Goal: Transaction & Acquisition: Purchase product/service

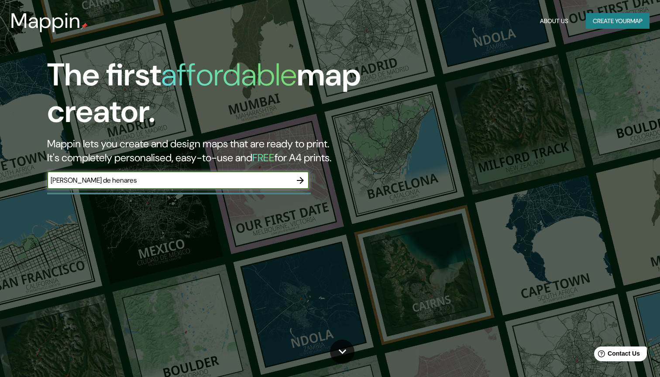
type input "[PERSON_NAME] de henares"
click at [304, 178] on icon "button" at bounding box center [300, 180] width 10 height 10
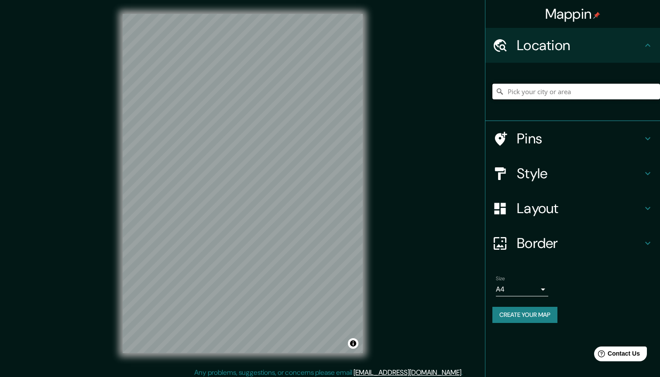
click at [529, 92] on input "Pick your city or area" at bounding box center [576, 92] width 168 height 16
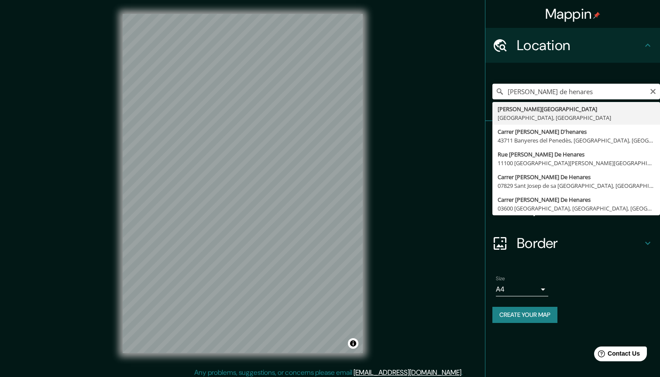
drag, startPoint x: 539, startPoint y: 108, endPoint x: 528, endPoint y: 113, distance: 11.9
type input "[PERSON_NAME][GEOGRAPHIC_DATA], [GEOGRAPHIC_DATA], [GEOGRAPHIC_DATA]"
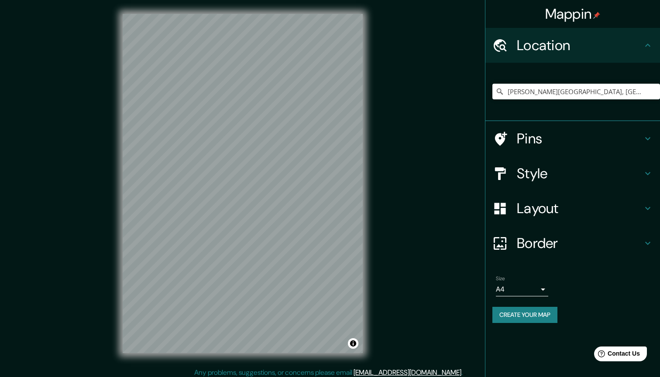
click at [570, 168] on h4 "Style" at bounding box center [579, 173] width 126 height 17
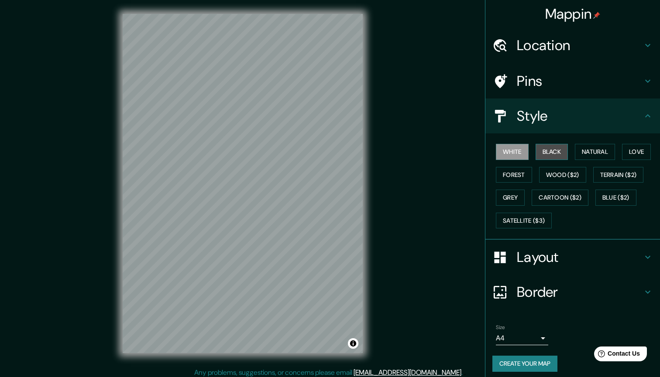
click at [548, 154] on button "Black" at bounding box center [551, 152] width 33 height 16
click at [600, 154] on button "Natural" at bounding box center [594, 152] width 40 height 16
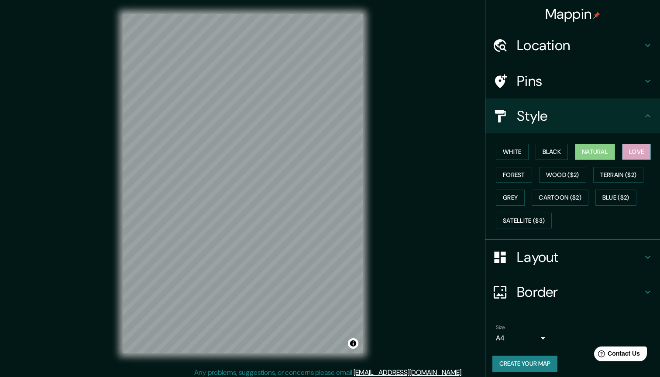
click at [639, 154] on button "Love" at bounding box center [636, 152] width 29 height 16
click at [513, 173] on button "Forest" at bounding box center [514, 175] width 36 height 16
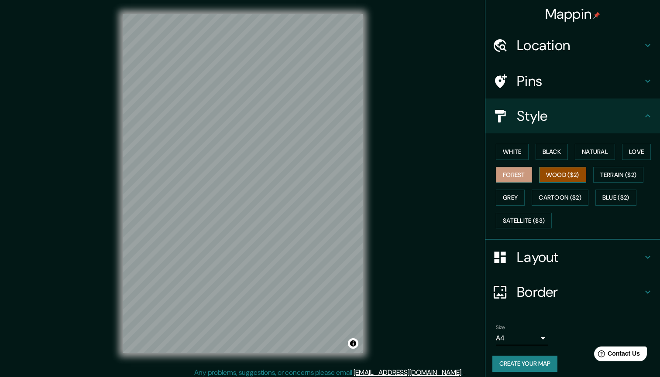
click at [559, 171] on button "Wood ($2)" at bounding box center [562, 175] width 47 height 16
click at [617, 180] on button "Terrain ($2)" at bounding box center [618, 175] width 51 height 16
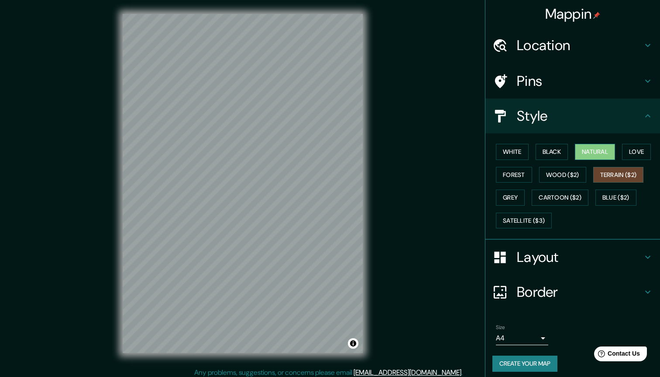
click at [604, 155] on button "Natural" at bounding box center [594, 152] width 40 height 16
click at [564, 198] on button "Cartoon ($2)" at bounding box center [559, 198] width 57 height 16
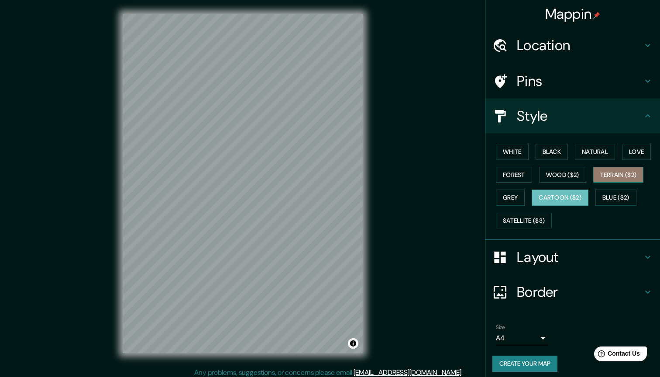
click at [598, 177] on button "Terrain ($2)" at bounding box center [618, 175] width 51 height 16
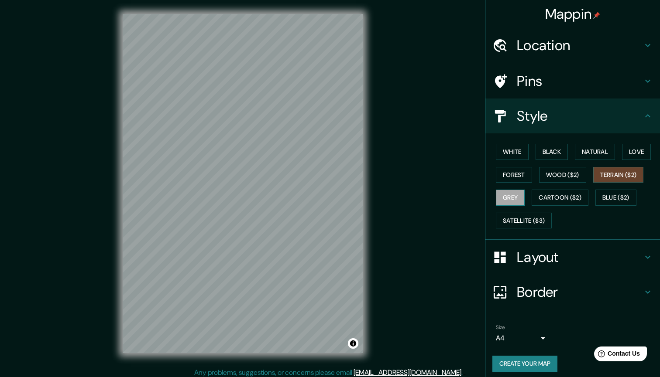
click at [514, 191] on button "Grey" at bounding box center [510, 198] width 29 height 16
click at [617, 198] on button "Blue ($2)" at bounding box center [615, 198] width 41 height 16
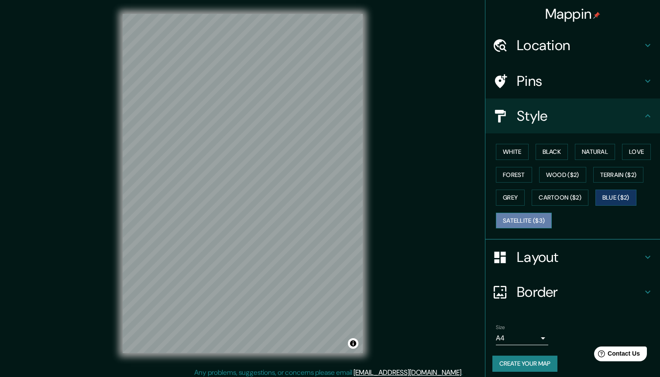
click at [547, 216] on button "Satellite ($3)" at bounding box center [524, 221] width 56 height 16
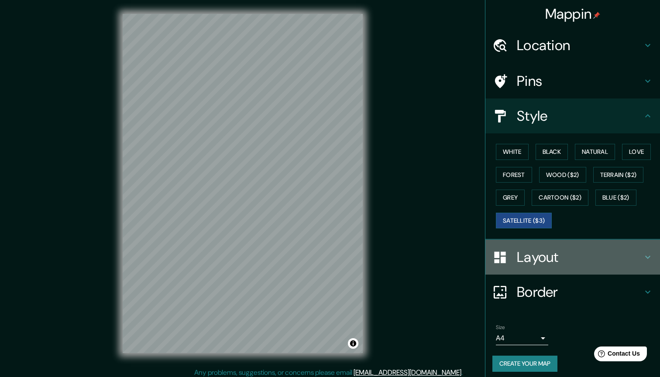
click at [565, 251] on h4 "Layout" at bounding box center [579, 257] width 126 height 17
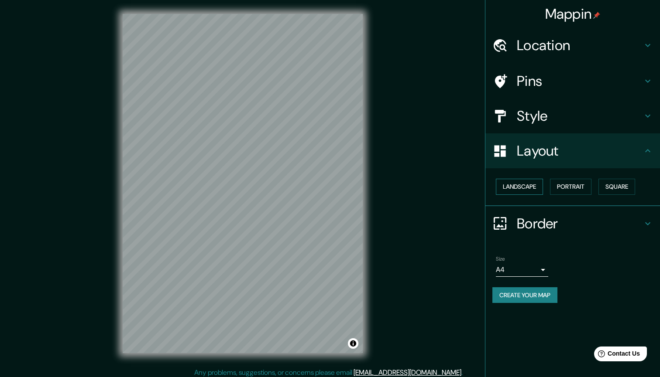
click at [530, 190] on button "Landscape" at bounding box center [519, 187] width 47 height 16
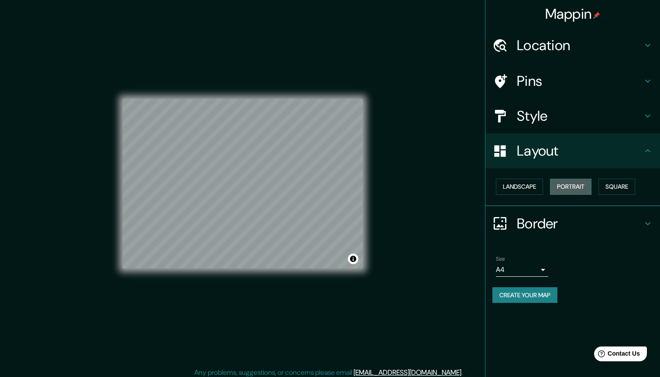
click at [578, 185] on button "Portrait" at bounding box center [570, 187] width 41 height 16
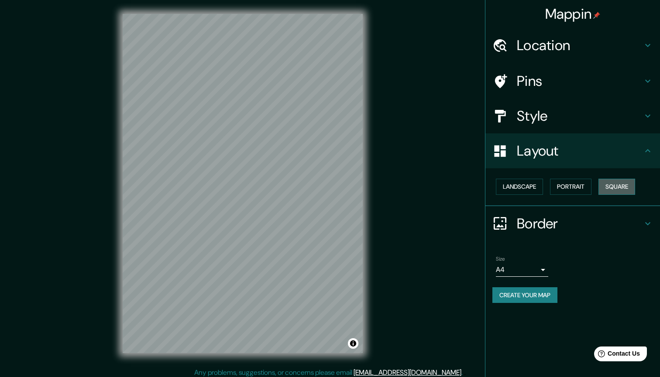
click at [629, 188] on button "Square" at bounding box center [616, 187] width 37 height 16
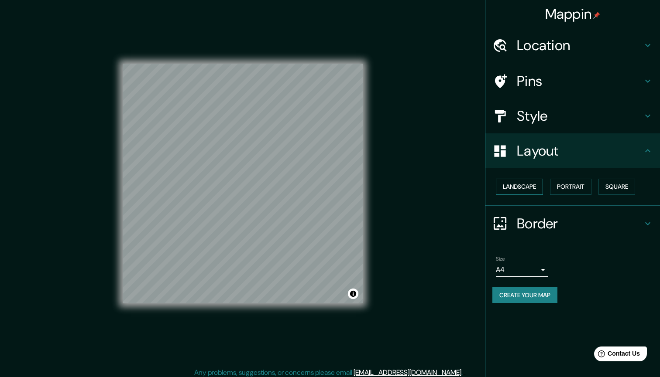
click at [523, 187] on button "Landscape" at bounding box center [519, 187] width 47 height 16
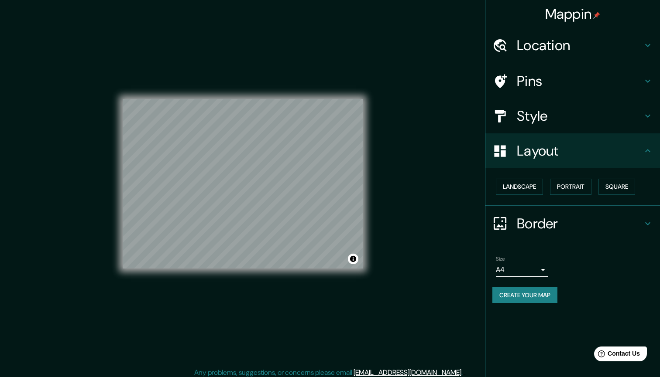
click at [553, 142] on h4 "Layout" at bounding box center [579, 150] width 126 height 17
click at [560, 181] on button "Portrait" at bounding box center [570, 187] width 41 height 16
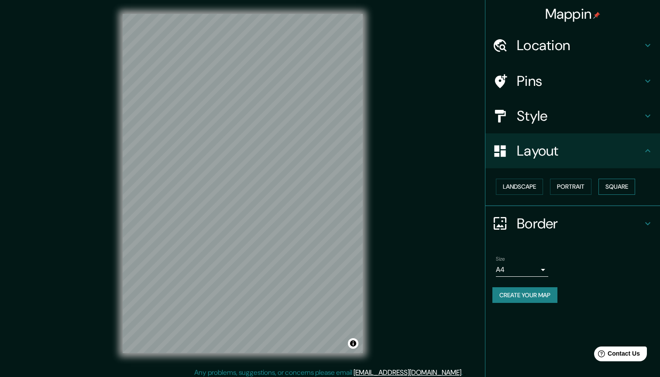
click at [627, 188] on button "Square" at bounding box center [616, 187] width 37 height 16
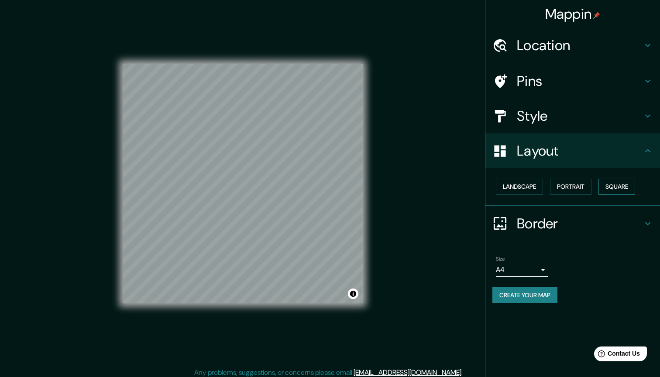
click at [624, 185] on button "Square" at bounding box center [616, 187] width 37 height 16
click at [586, 157] on h4 "Layout" at bounding box center [579, 150] width 126 height 17
click at [636, 118] on h4 "Style" at bounding box center [579, 115] width 126 height 17
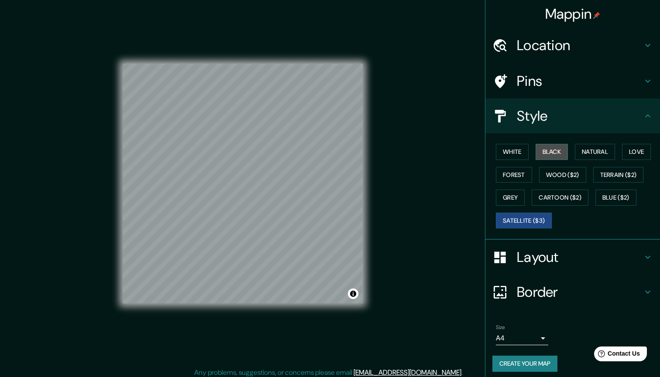
click at [559, 148] on button "Black" at bounding box center [551, 152] width 33 height 16
click at [545, 267] on div "Layout" at bounding box center [572, 257] width 174 height 35
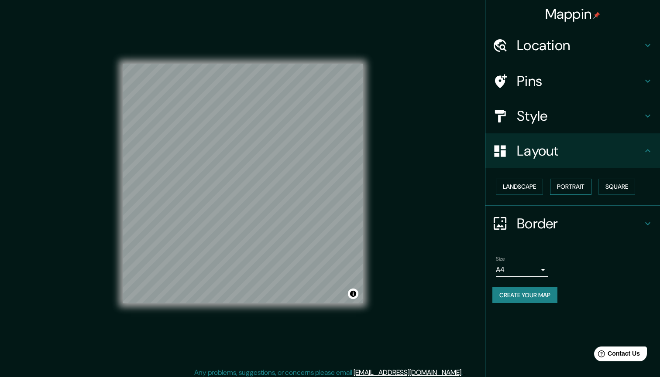
click at [581, 192] on button "Portrait" at bounding box center [570, 187] width 41 height 16
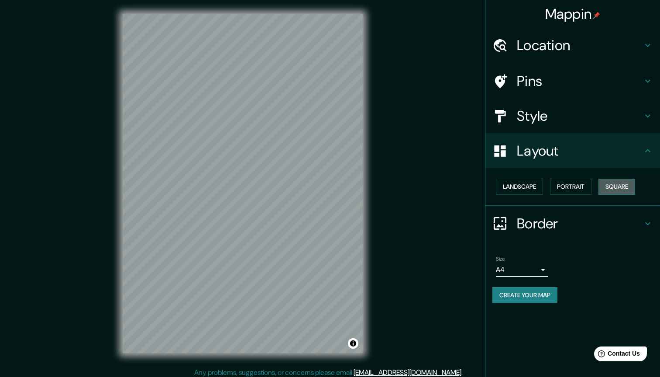
click at [627, 183] on button "Square" at bounding box center [616, 187] width 37 height 16
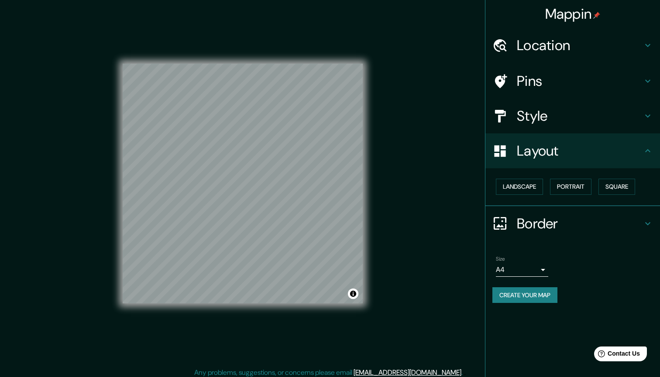
click at [646, 151] on icon at bounding box center [647, 151] width 10 height 10
click at [645, 151] on icon at bounding box center [647, 150] width 5 height 3
click at [543, 185] on button "Landscape" at bounding box center [519, 187] width 47 height 16
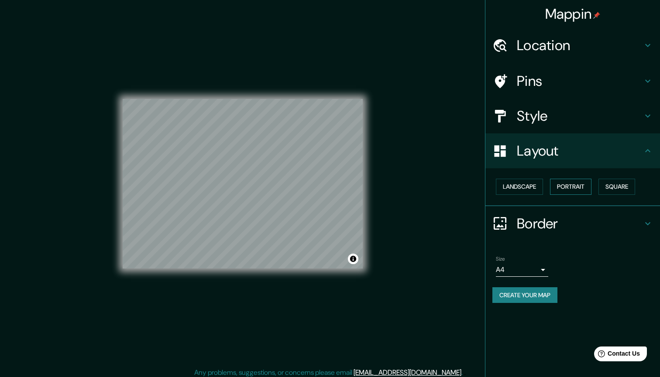
click at [567, 190] on button "Portrait" at bounding box center [570, 187] width 41 height 16
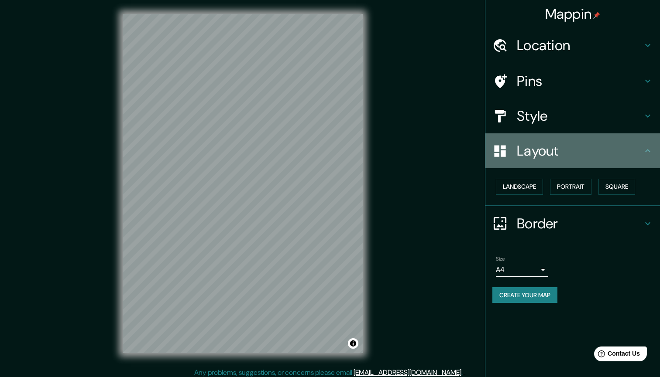
click at [636, 155] on h4 "Layout" at bounding box center [579, 150] width 126 height 17
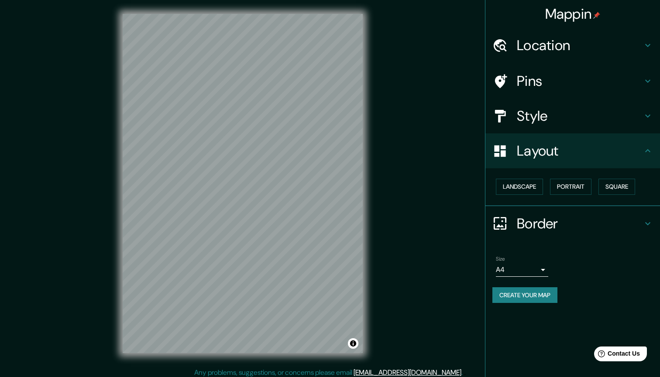
click at [574, 224] on h4 "Border" at bounding box center [579, 223] width 126 height 17
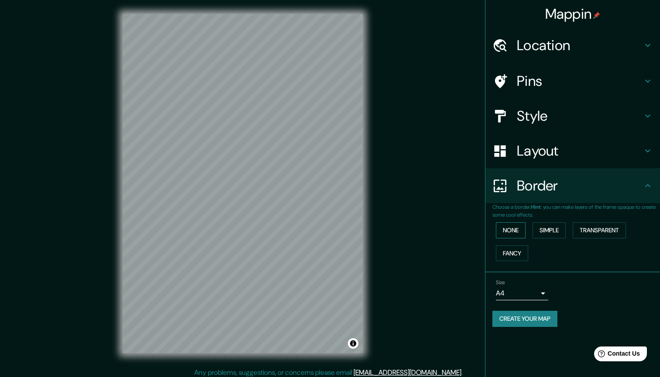
click at [518, 230] on button "None" at bounding box center [511, 230] width 30 height 16
click at [544, 230] on button "Simple" at bounding box center [548, 230] width 33 height 16
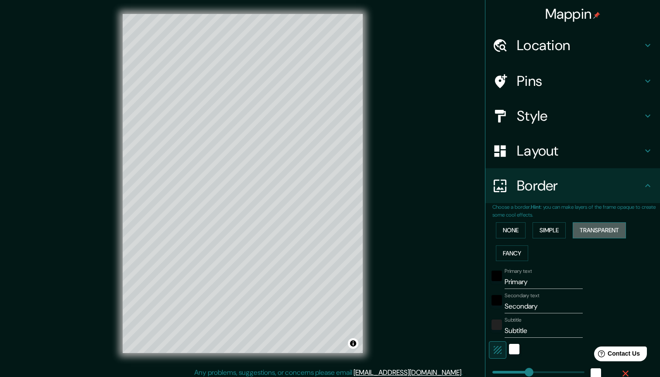
click at [586, 228] on button "Transparent" at bounding box center [598, 230] width 53 height 16
click at [506, 230] on button "None" at bounding box center [511, 230] width 30 height 16
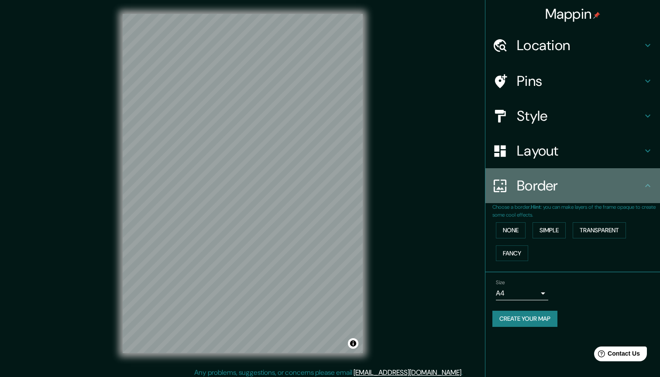
click at [645, 191] on div "Border" at bounding box center [572, 185] width 174 height 35
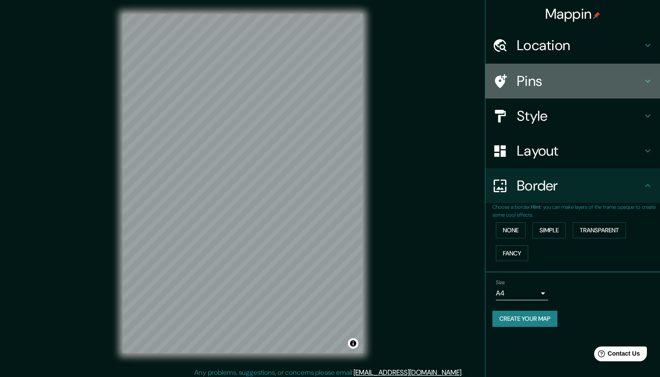
click at [569, 75] on h4 "Pins" at bounding box center [579, 80] width 126 height 17
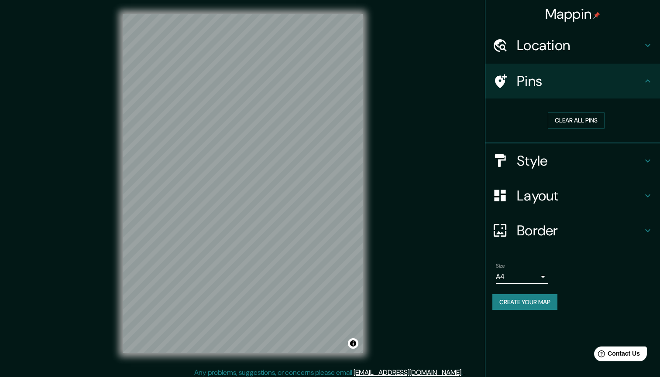
click at [564, 52] on h4 "Location" at bounding box center [579, 45] width 126 height 17
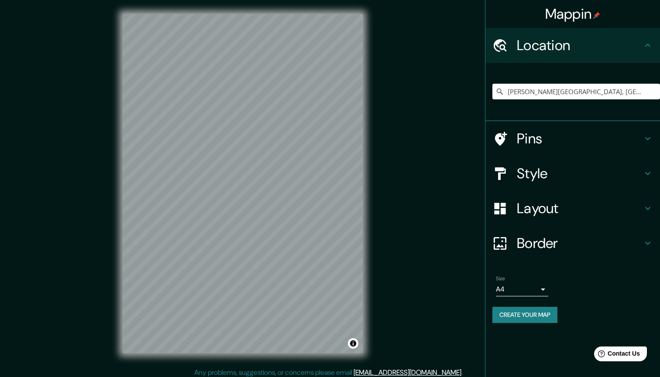
click at [527, 292] on body "Mappin Location [PERSON_NAME][GEOGRAPHIC_DATA], [GEOGRAPHIC_DATA], [GEOGRAPHIC_…" at bounding box center [330, 188] width 660 height 377
click at [516, 323] on li "A3" at bounding box center [522, 322] width 52 height 16
click at [517, 292] on body "Mappin Location [PERSON_NAME][GEOGRAPHIC_DATA], [GEOGRAPHIC_DATA], [GEOGRAPHIC_…" at bounding box center [330, 188] width 660 height 377
click at [510, 334] on li "A1 ($2.50)" at bounding box center [522, 337] width 52 height 16
click at [525, 286] on body "Mappin Location [PERSON_NAME][GEOGRAPHIC_DATA], [GEOGRAPHIC_DATA], [GEOGRAPHIC_…" at bounding box center [330, 188] width 660 height 377
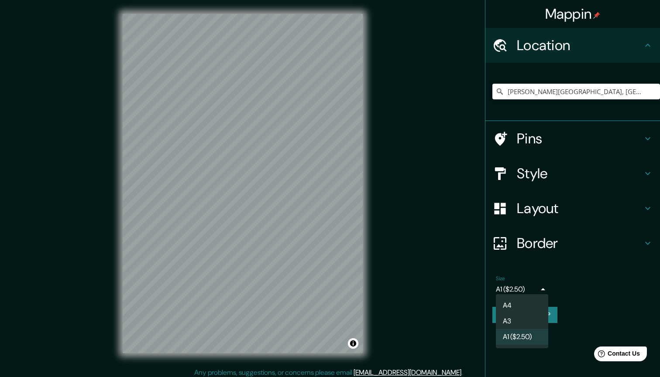
click at [508, 321] on li "A3" at bounding box center [522, 322] width 52 height 16
type input "a4"
click at [566, 184] on div "Style" at bounding box center [572, 173] width 174 height 35
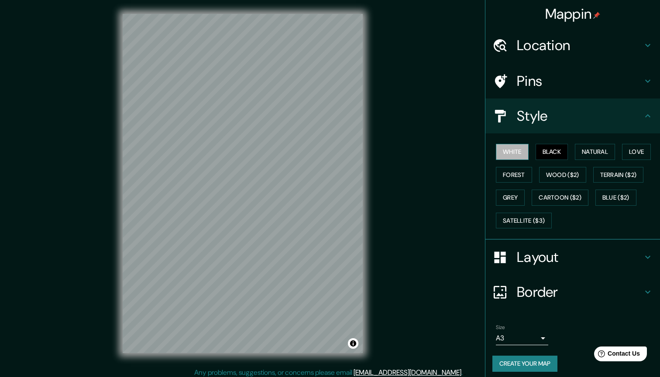
click at [516, 150] on button "White" at bounding box center [512, 152] width 33 height 16
click at [555, 154] on button "Black" at bounding box center [551, 152] width 33 height 16
click at [597, 156] on button "Natural" at bounding box center [594, 152] width 40 height 16
click at [565, 155] on button "Black" at bounding box center [551, 152] width 33 height 16
click at [513, 152] on button "White" at bounding box center [512, 152] width 33 height 16
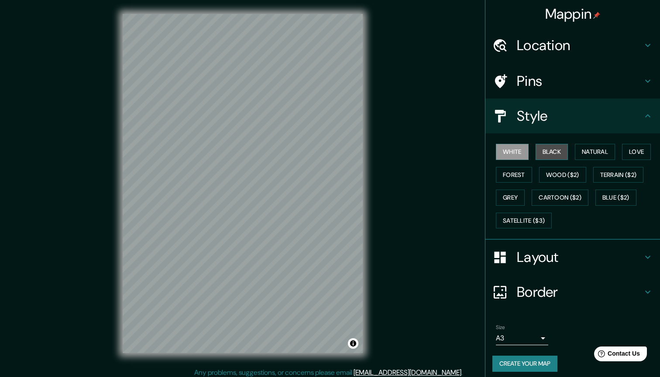
click at [540, 150] on button "Black" at bounding box center [551, 152] width 33 height 16
click at [595, 151] on button "Natural" at bounding box center [594, 152] width 40 height 16
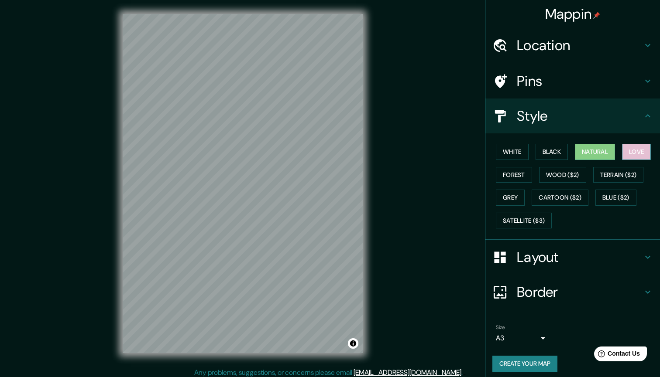
click at [641, 151] on button "Love" at bounding box center [636, 152] width 29 height 16
click at [596, 149] on button "Natural" at bounding box center [594, 152] width 40 height 16
click at [543, 155] on button "Black" at bounding box center [551, 152] width 33 height 16
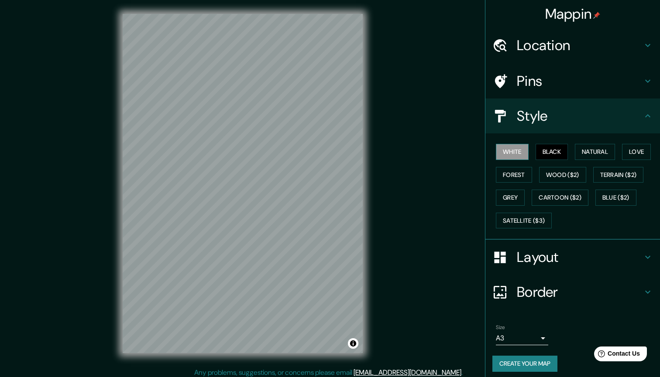
click at [517, 150] on button "White" at bounding box center [512, 152] width 33 height 16
click at [565, 154] on button "Black" at bounding box center [551, 152] width 33 height 16
click at [619, 156] on div "White Black Natural Love Forest Wood ($2) Terrain ($2) Grey Cartoon ($2) Blue (…" at bounding box center [576, 186] width 168 height 92
click at [514, 154] on button "White" at bounding box center [512, 152] width 33 height 16
click at [524, 363] on button "Create your map" at bounding box center [524, 364] width 65 height 16
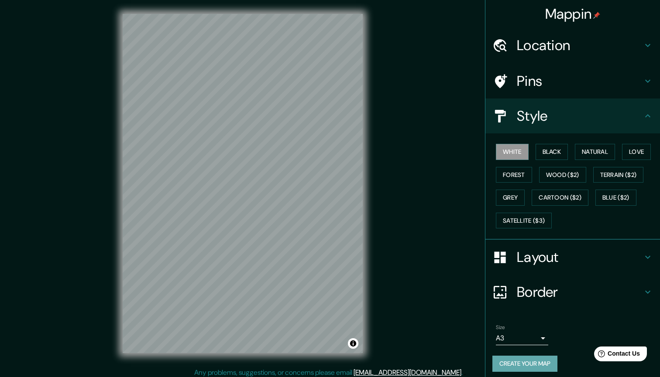
click at [523, 361] on button "Create your map" at bounding box center [524, 364] width 65 height 16
click at [557, 117] on h4 "Style" at bounding box center [579, 115] width 126 height 17
click at [354, 345] on button "Toggle attribution" at bounding box center [353, 343] width 10 height 10
click at [650, 115] on icon at bounding box center [647, 116] width 10 height 10
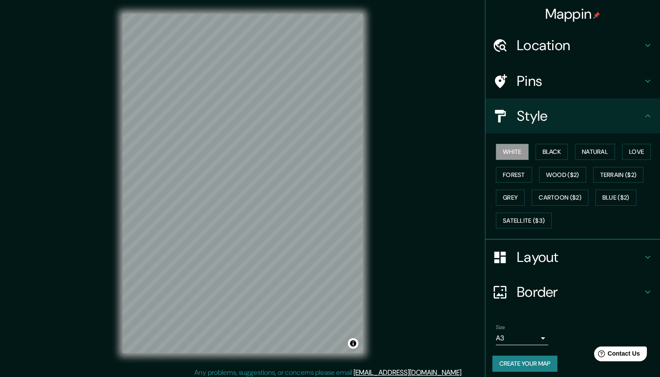
click at [649, 116] on icon at bounding box center [647, 115] width 5 height 3
click at [647, 83] on icon at bounding box center [647, 81] width 10 height 10
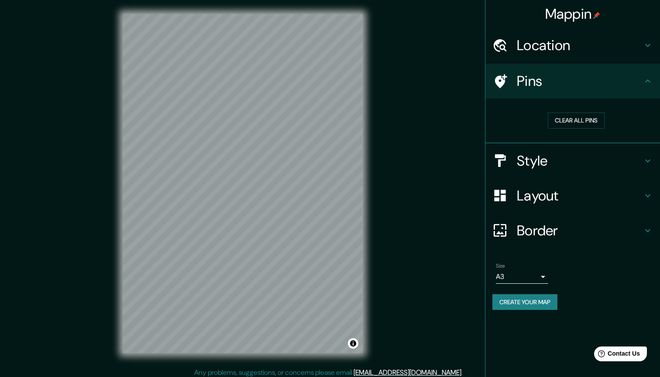
click at [647, 83] on icon at bounding box center [647, 81] width 10 height 10
click at [540, 301] on button "Create your map" at bounding box center [524, 302] width 65 height 16
click at [355, 342] on button "Toggle attribution" at bounding box center [353, 343] width 10 height 10
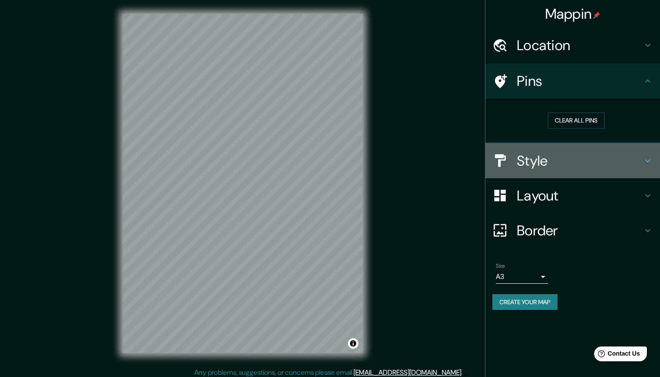
click at [566, 165] on h4 "Style" at bounding box center [579, 160] width 126 height 17
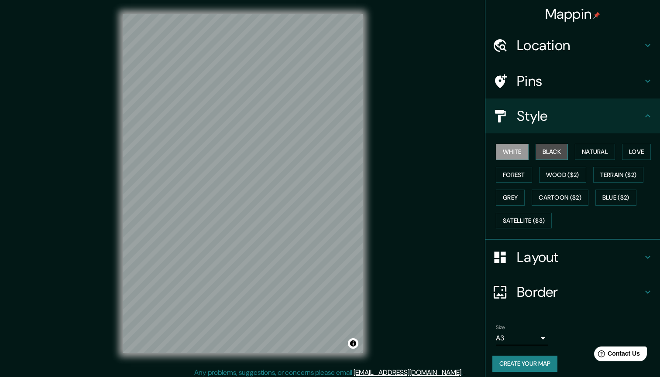
click at [554, 150] on button "Black" at bounding box center [551, 152] width 33 height 16
